Goal: Contribute content: Add original content to the website for others to see

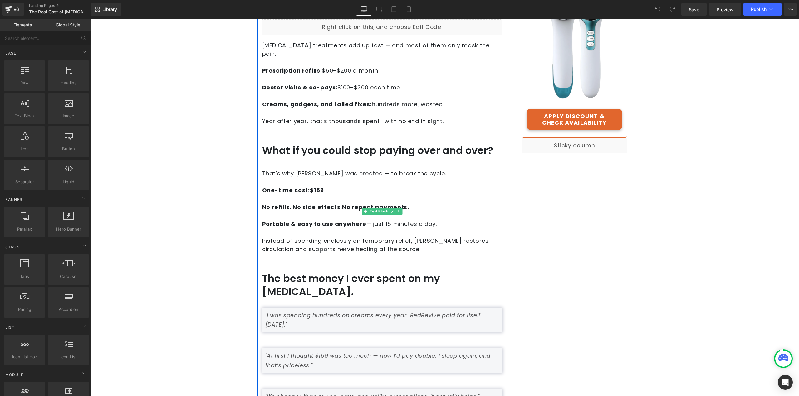
scroll to position [218, 0]
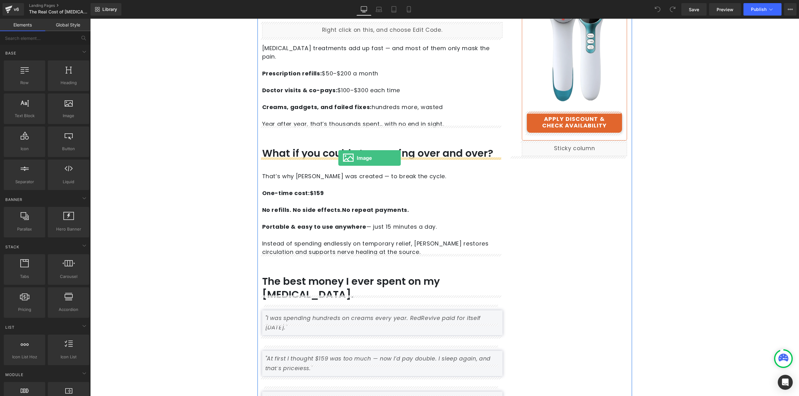
drag, startPoint x: 163, startPoint y: 130, endPoint x: 338, endPoint y: 158, distance: 177.9
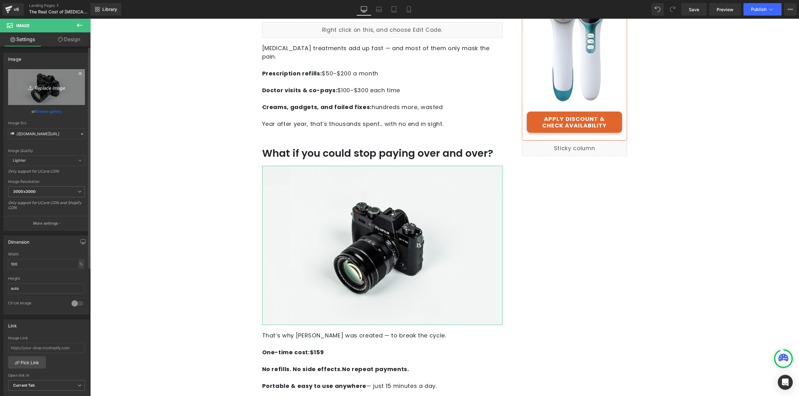
click at [49, 97] on link "Replace Image" at bounding box center [46, 87] width 77 height 36
type input "C:\fakepath\AS SEEN ON (1).png"
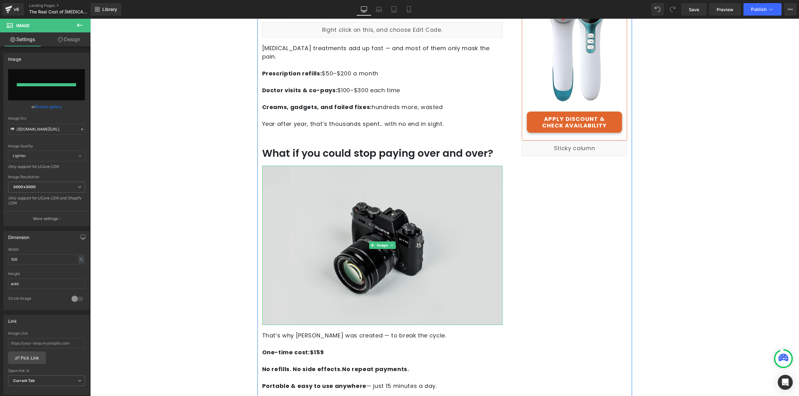
type input "[URL][DOMAIN_NAME]"
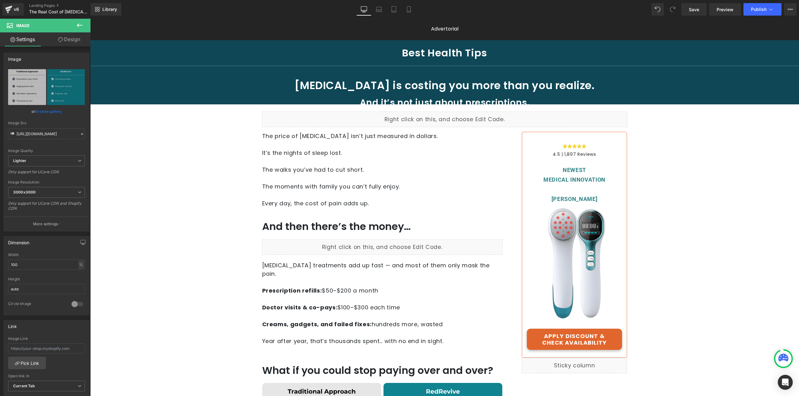
scroll to position [0, 0]
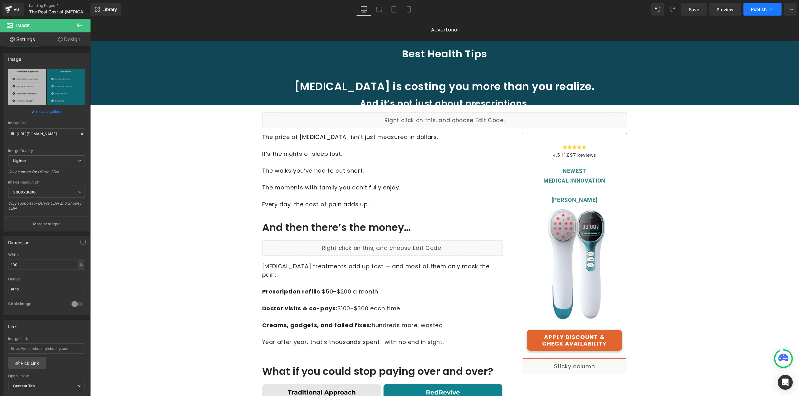
click at [766, 13] on button "Publish" at bounding box center [762, 9] width 38 height 12
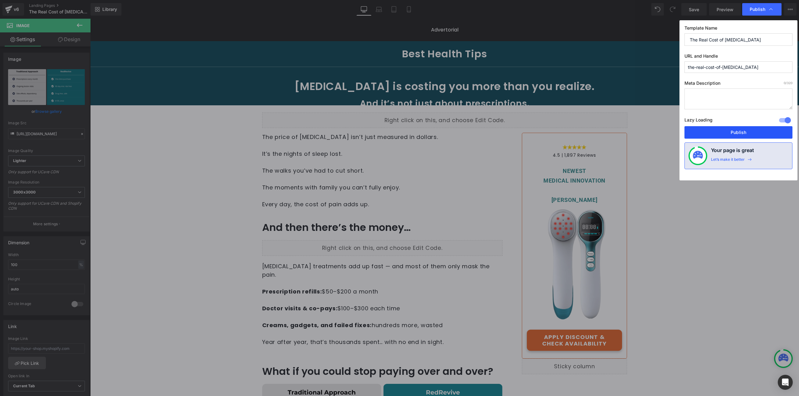
click at [719, 129] on button "Publish" at bounding box center [738, 132] width 108 height 12
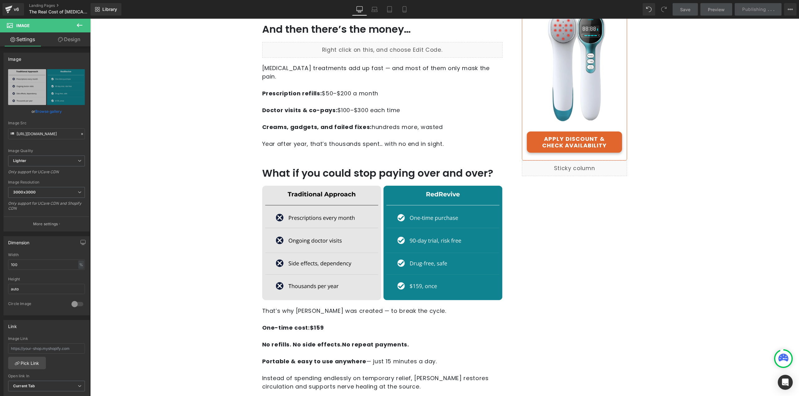
scroll to position [218, 0]
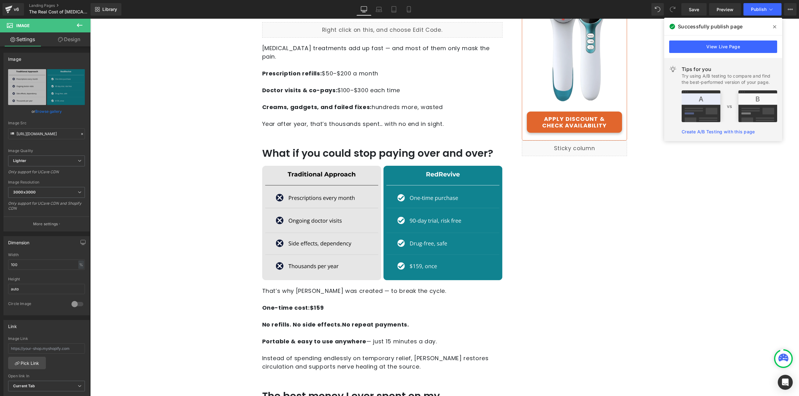
click at [410, 16] on div "Library Desktop Desktop Laptop Tablet Mobile Save Preview Publish Scheduled Vie…" at bounding box center [444, 9] width 708 height 19
click at [408, 10] on icon at bounding box center [409, 9] width 6 height 6
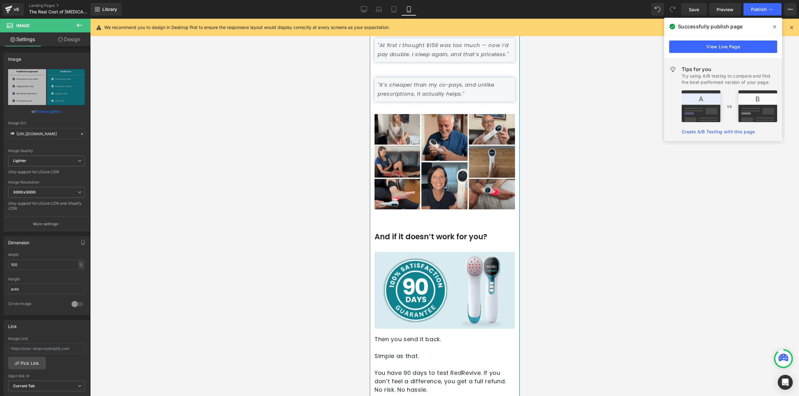
scroll to position [683, 0]
